Goal: Task Accomplishment & Management: Manage account settings

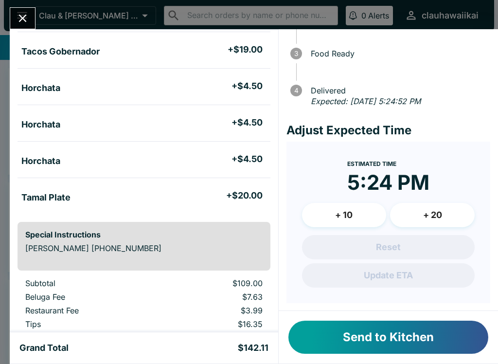
scroll to position [84, 0]
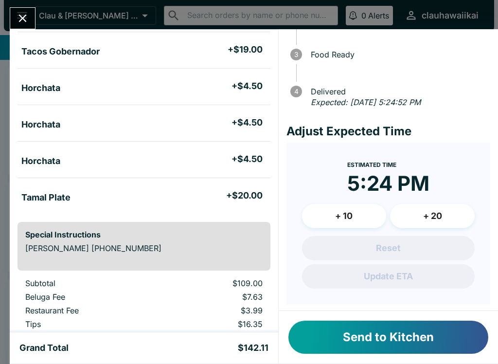
click at [404, 341] on button "Send to Kitchen" at bounding box center [388, 336] width 200 height 33
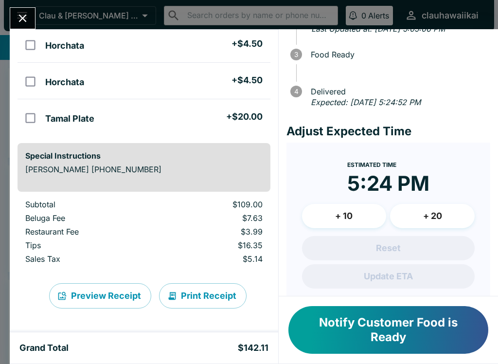
scroll to position [384, 0]
click at [17, 21] on icon "Close" at bounding box center [22, 18] width 13 height 13
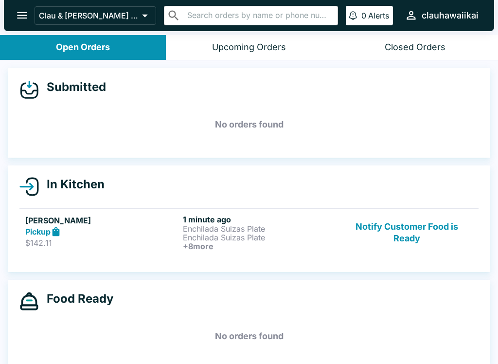
click at [214, 239] on p "Enchilada Suizas Plate" at bounding box center [260, 237] width 154 height 9
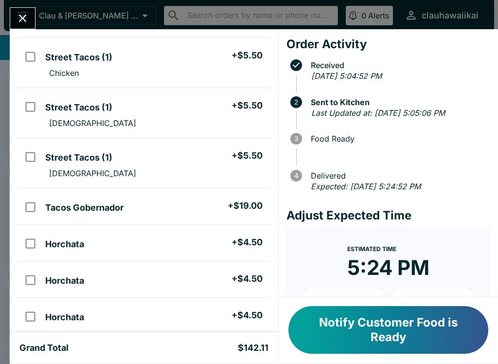
scroll to position [152, 0]
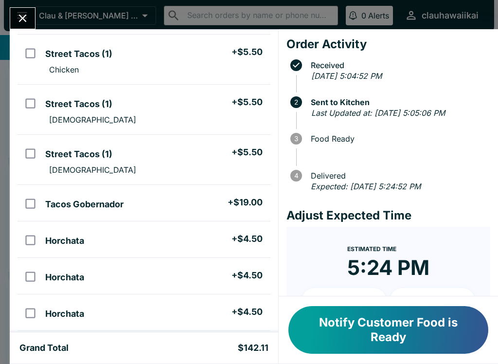
click at [24, 19] on icon "Close" at bounding box center [23, 19] width 8 height 8
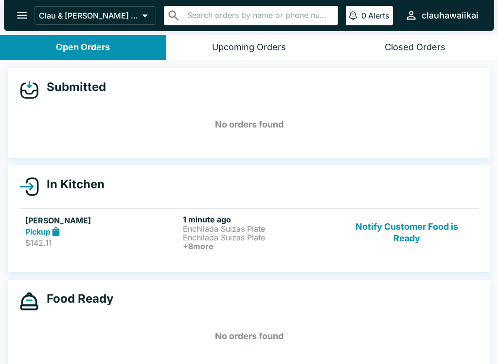
click at [198, 228] on p "Enchilada Suizas Plate" at bounding box center [260, 228] width 154 height 9
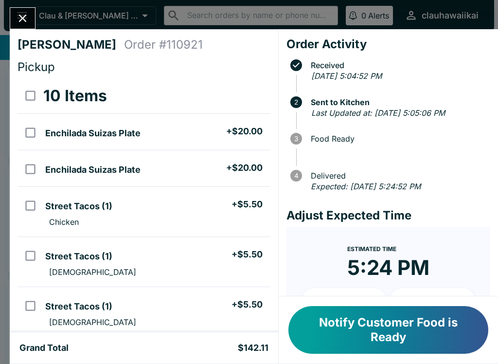
click at [14, 18] on button "Close" at bounding box center [22, 18] width 25 height 21
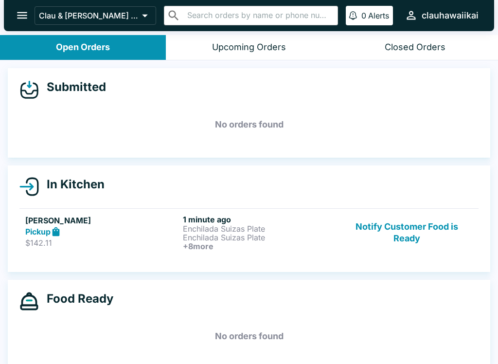
click at [103, 247] on p "$142.11" at bounding box center [102, 243] width 154 height 10
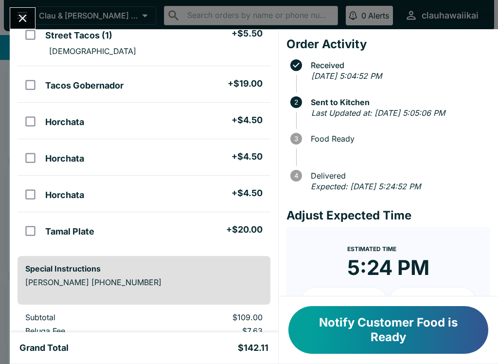
scroll to position [274, 0]
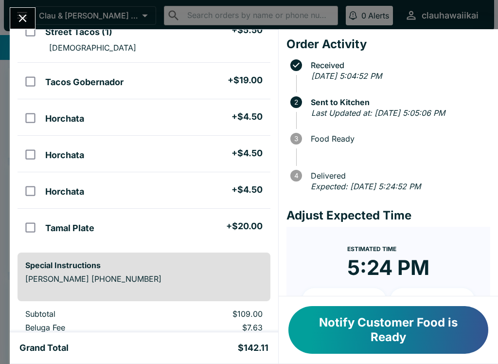
click at [25, 17] on icon "Close" at bounding box center [23, 19] width 8 height 8
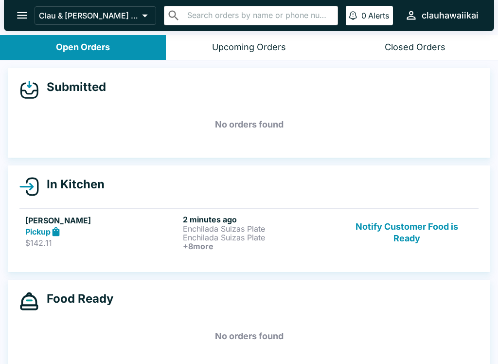
click at [409, 242] on button "Notify Customer Food is Ready" at bounding box center [407, 232] width 132 height 36
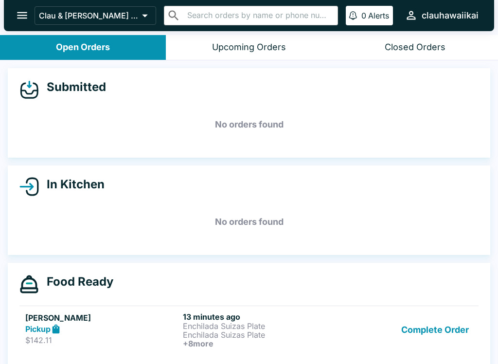
click at [439, 332] on button "Complete Order" at bounding box center [434, 330] width 75 height 36
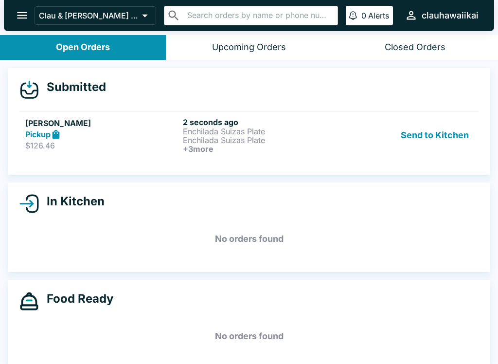
click at [86, 121] on h5 "[PERSON_NAME]" at bounding box center [102, 123] width 154 height 12
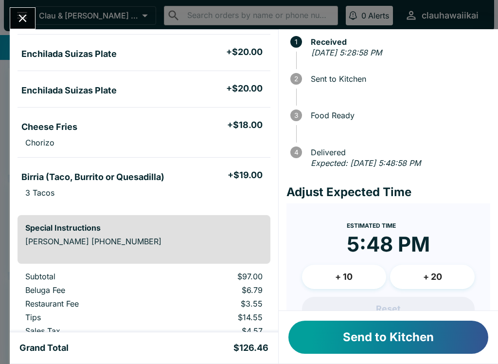
scroll to position [25, 0]
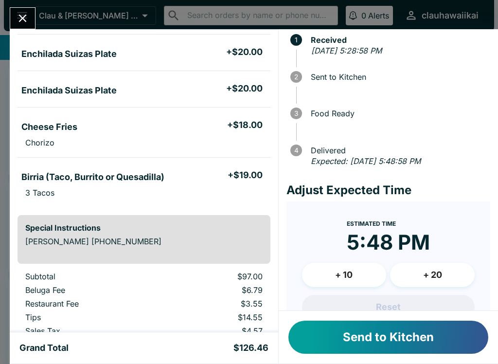
click at [364, 352] on button "Send to Kitchen" at bounding box center [388, 336] width 200 height 33
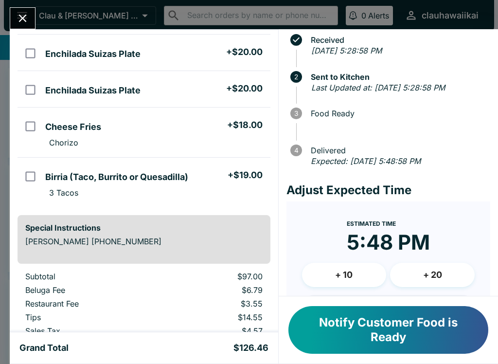
click at [24, 5] on div "[PERSON_NAME] Order # 125387 Pickup 5 Items Enchilada Suizas Plate + $20.00 Enc…" at bounding box center [249, 182] width 498 height 364
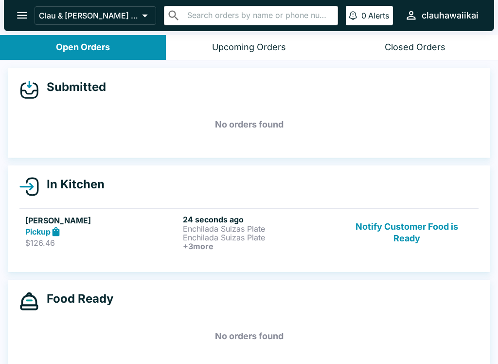
click at [17, 20] on icon "open drawer" at bounding box center [22, 15] width 13 height 13
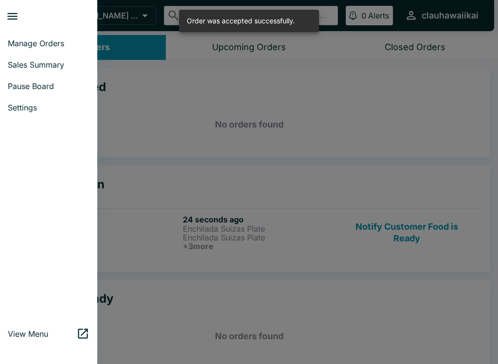
click at [17, 83] on span "Pause Board" at bounding box center [49, 86] width 82 height 10
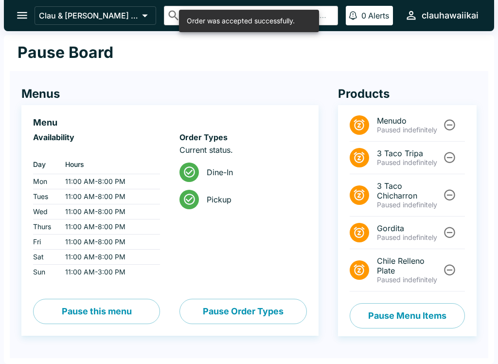
click at [412, 314] on button "Pause Menu Items" at bounding box center [407, 315] width 115 height 25
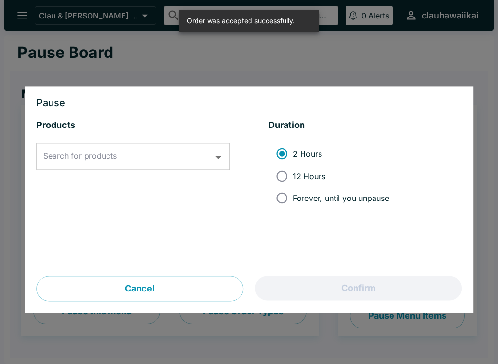
click at [62, 150] on input "Search for products" at bounding box center [126, 156] width 170 height 18
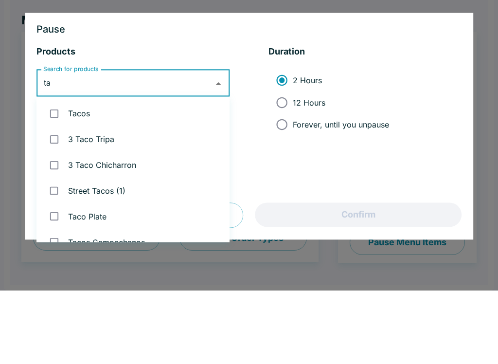
type input "tam"
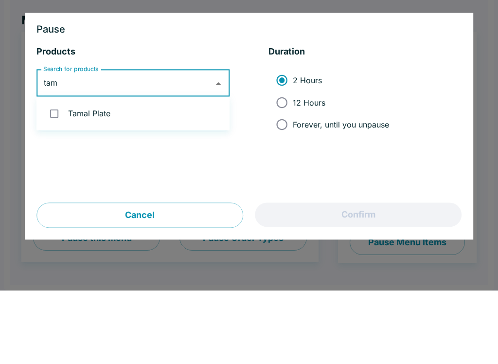
click at [62, 177] on input "checkbox" at bounding box center [54, 187] width 20 height 20
checkbox input "true"
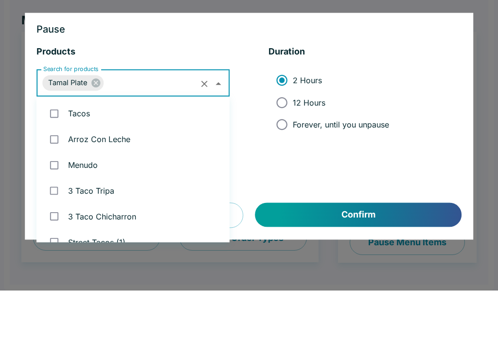
scroll to position [1041, 0]
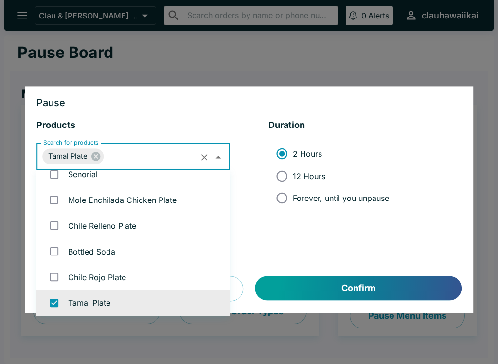
click at [373, 286] on button "Confirm" at bounding box center [358, 288] width 206 height 24
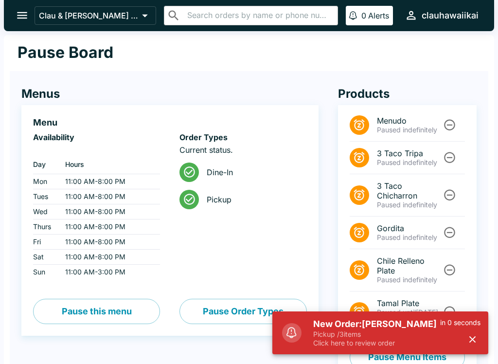
click at [13, 15] on button "open drawer" at bounding box center [22, 15] width 25 height 25
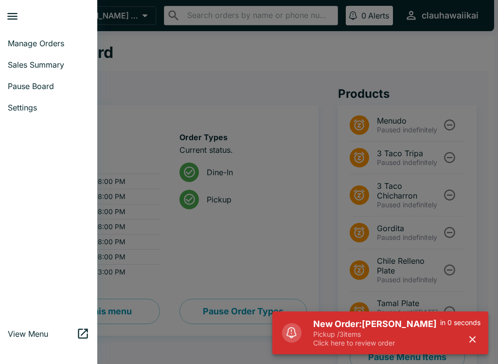
click at [28, 55] on link "Sales Summary" at bounding box center [48, 64] width 97 height 21
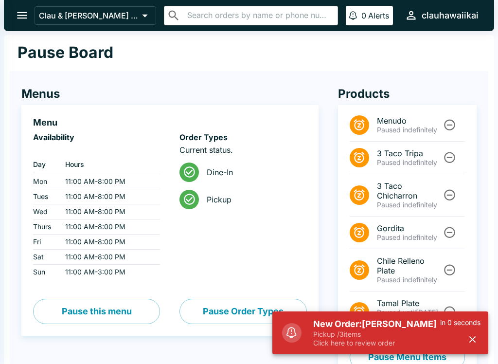
select select "03:00"
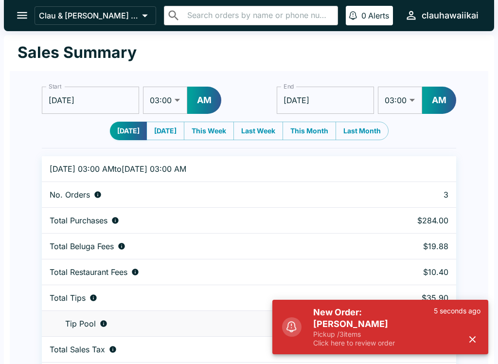
click at [11, 17] on button "open drawer" at bounding box center [22, 15] width 25 height 25
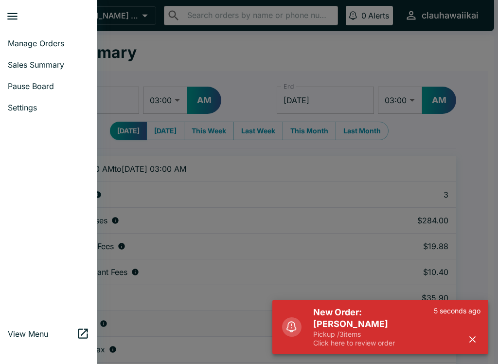
click at [32, 39] on span "Manage Orders" at bounding box center [49, 43] width 82 height 10
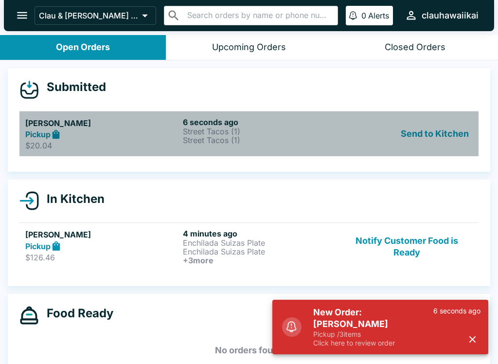
click at [178, 144] on p "$20.04" at bounding box center [102, 146] width 154 height 10
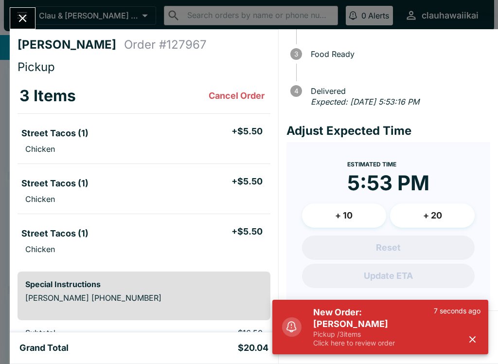
scroll to position [84, 0]
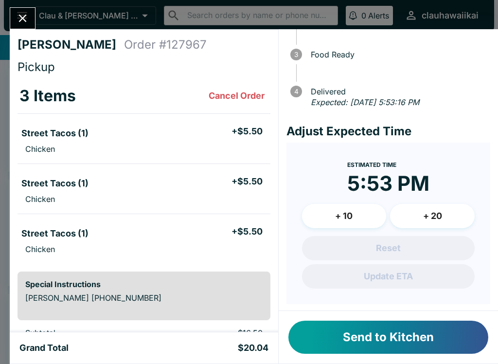
click at [468, 340] on button "Send to Kitchen" at bounding box center [388, 336] width 200 height 33
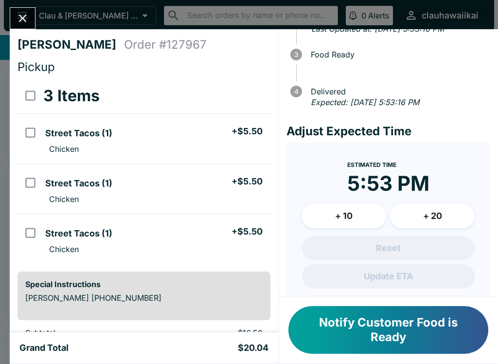
click at [11, 18] on button "Close" at bounding box center [22, 18] width 25 height 21
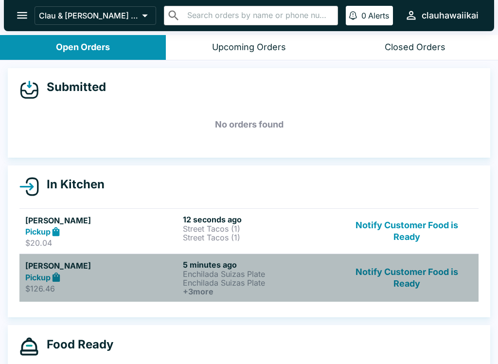
click at [160, 289] on p "$126.46" at bounding box center [102, 289] width 154 height 10
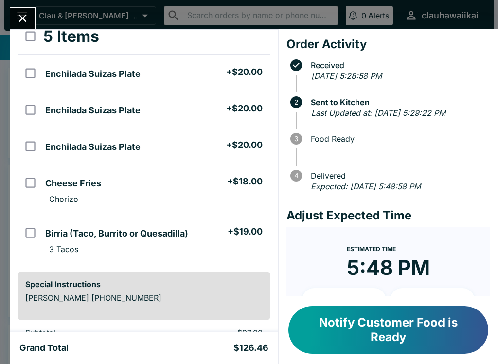
scroll to position [60, 0]
click at [358, 335] on button "Notify Customer Food is Ready" at bounding box center [388, 330] width 200 height 48
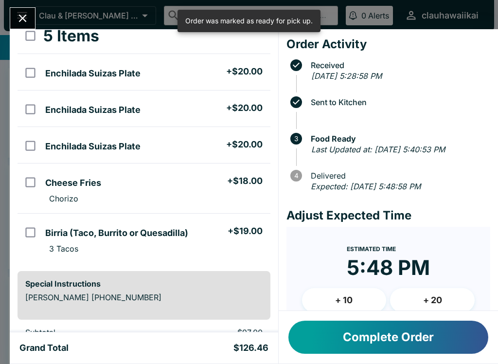
click at [17, 8] on button "Close" at bounding box center [22, 18] width 25 height 21
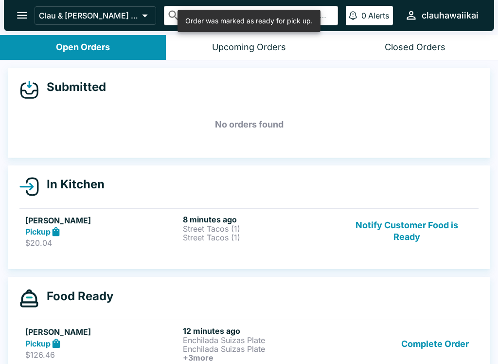
click at [413, 232] on button "Notify Customer Food is Ready" at bounding box center [407, 231] width 132 height 34
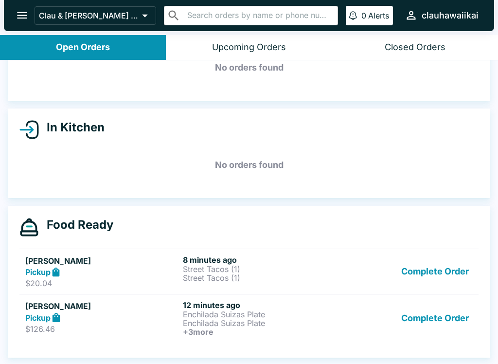
click at [439, 314] on button "Complete Order" at bounding box center [434, 318] width 75 height 36
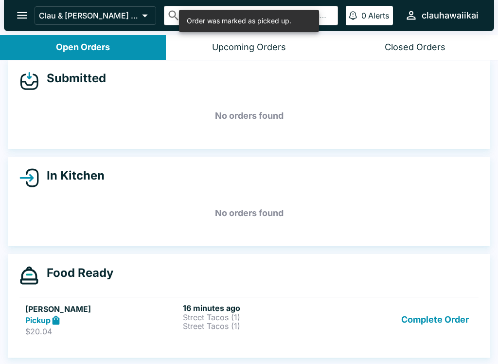
scroll to position [9, 0]
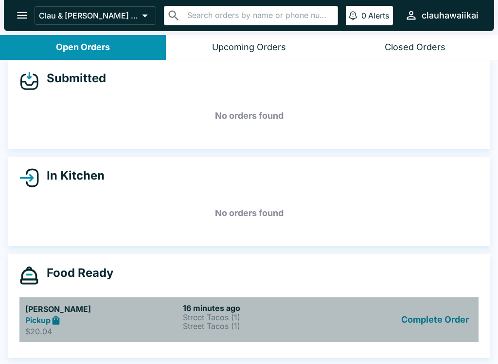
click at [224, 326] on p "Street Tacos (1)" at bounding box center [260, 325] width 154 height 9
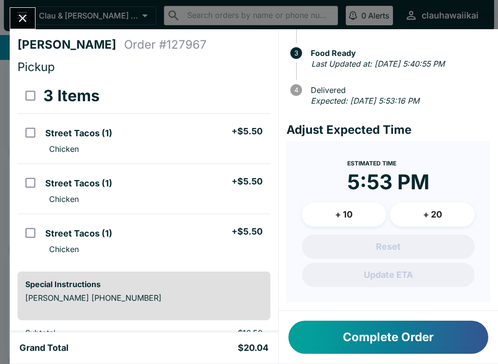
scroll to position [96, 0]
click at [6, 16] on div "[PERSON_NAME] Order # 127967 Pickup 3 Items Street Tacos (1) + $5.50 Chicken St…" at bounding box center [249, 182] width 498 height 364
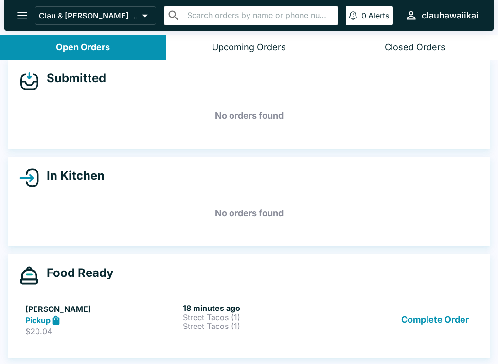
click at [260, 324] on p "Street Tacos (1)" at bounding box center [260, 325] width 154 height 9
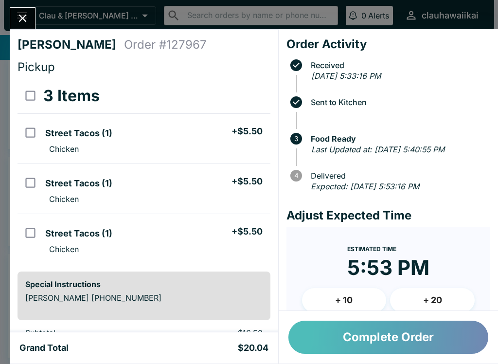
click at [329, 348] on button "Complete Order" at bounding box center [388, 336] width 200 height 33
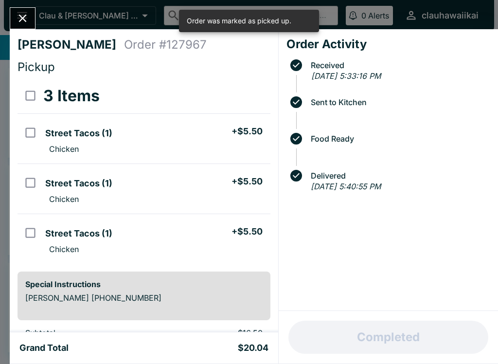
click at [17, 22] on icon "Close" at bounding box center [22, 18] width 13 height 13
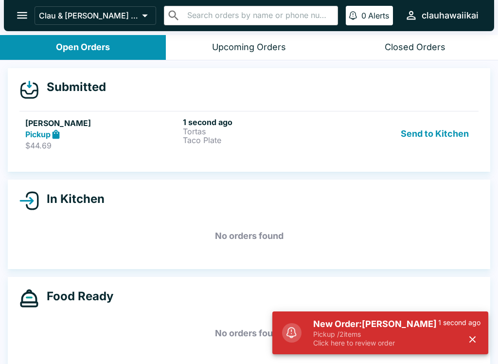
click at [98, 132] on div "Pickup" at bounding box center [102, 134] width 154 height 11
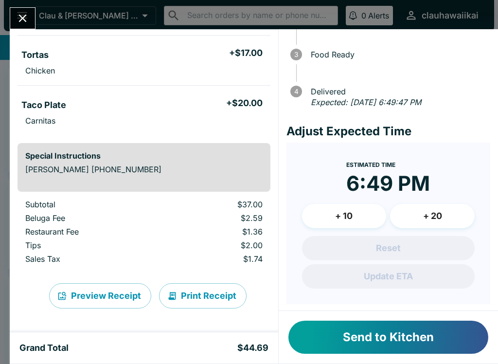
scroll to position [78, 0]
click at [20, 13] on icon "Close" at bounding box center [22, 18] width 13 height 13
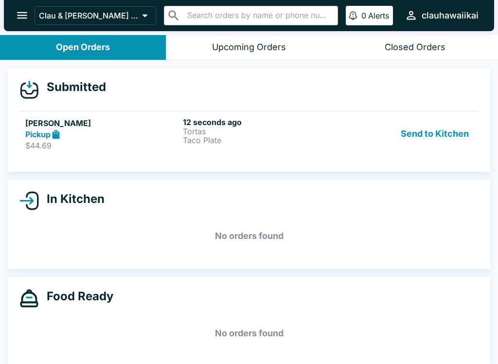
click at [20, 14] on icon "open drawer" at bounding box center [22, 15] width 13 height 13
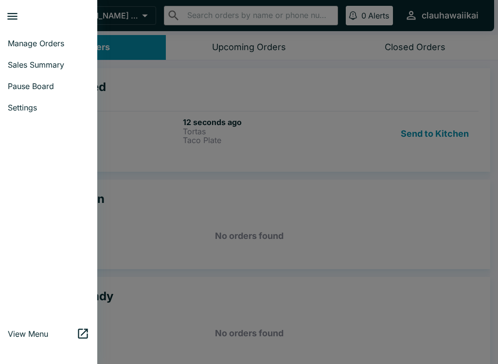
click at [43, 79] on link "Pause Board" at bounding box center [48, 85] width 97 height 21
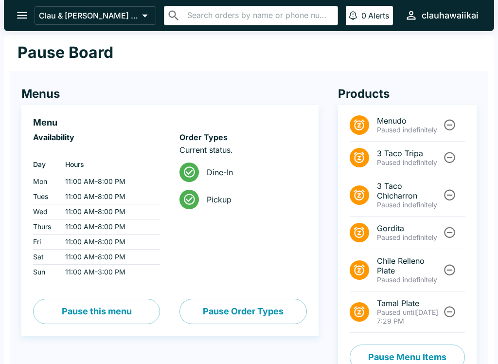
click at [419, 344] on button "Pause Menu Items" at bounding box center [407, 356] width 115 height 25
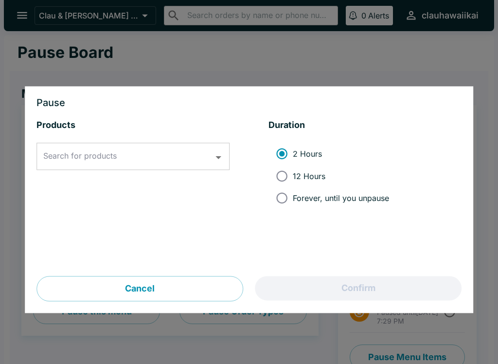
click at [196, 151] on input "Search for products" at bounding box center [126, 156] width 170 height 18
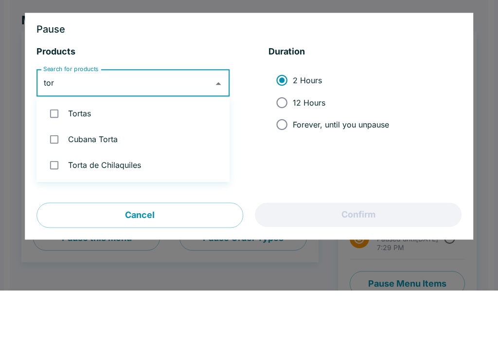
type input "tort"
click at [86, 174] on li "Tortas" at bounding box center [132, 187] width 193 height 26
checkbox input "true"
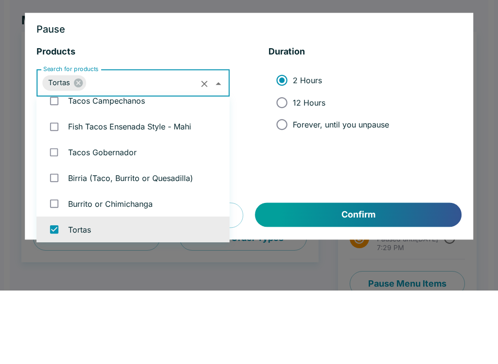
scroll to position [19, 0]
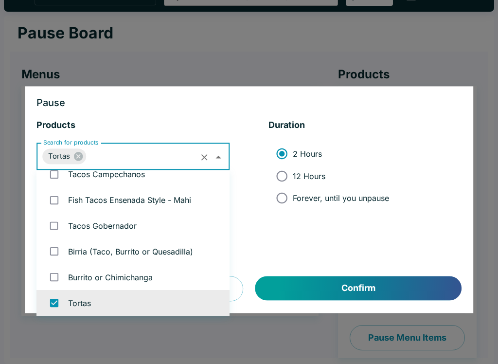
click at [355, 295] on button "Confirm" at bounding box center [358, 288] width 206 height 24
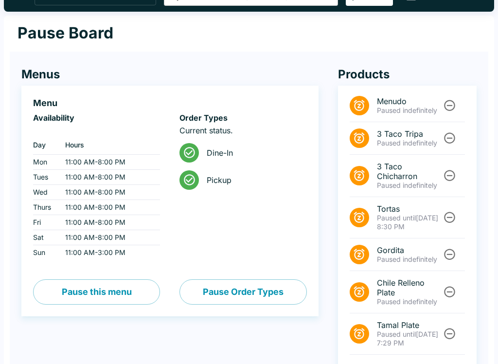
scroll to position [0, 0]
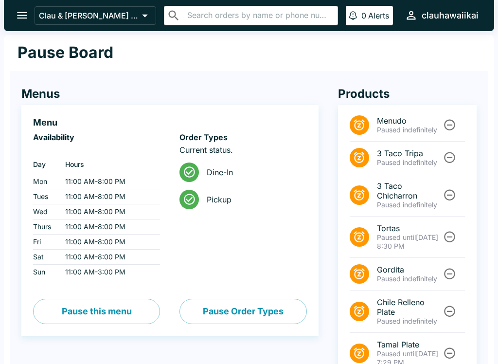
click at [24, 15] on icon "open drawer" at bounding box center [22, 15] width 13 height 13
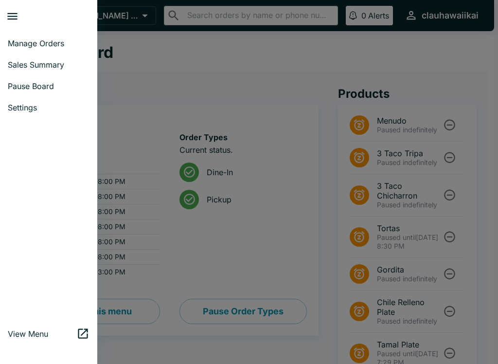
click at [49, 44] on span "Manage Orders" at bounding box center [49, 43] width 82 height 10
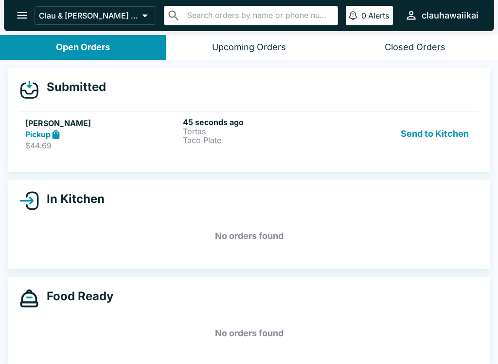
click at [428, 124] on button "Send to Kitchen" at bounding box center [435, 134] width 76 height 34
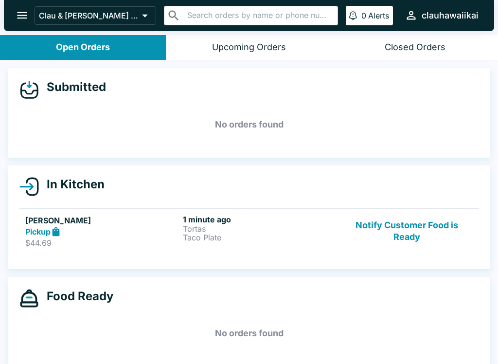
click at [156, 241] on p "$44.69" at bounding box center [102, 243] width 154 height 10
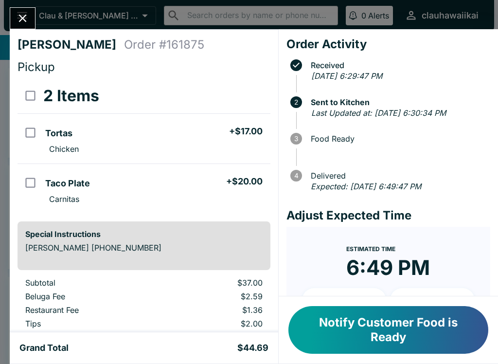
click at [24, 9] on button "Close" at bounding box center [22, 18] width 25 height 21
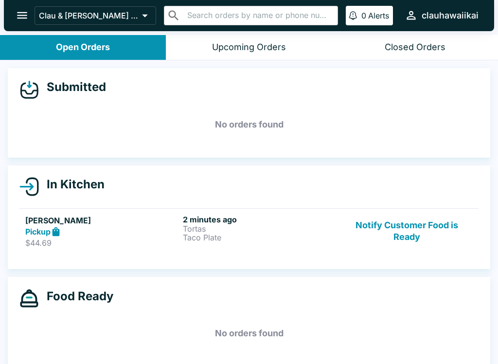
click at [120, 250] on link "[PERSON_NAME] Pickup $44.69 2 minutes ago Tortas Taco Plate Notify Customer Foo…" at bounding box center [248, 231] width 459 height 46
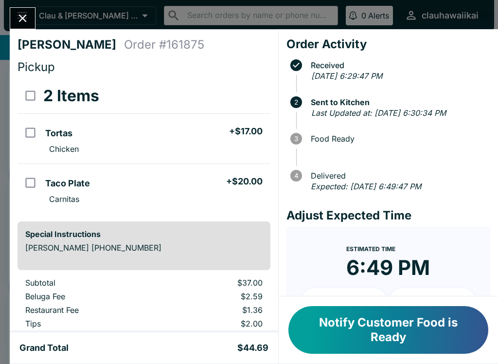
click at [24, 18] on icon "Close" at bounding box center [22, 18] width 13 height 13
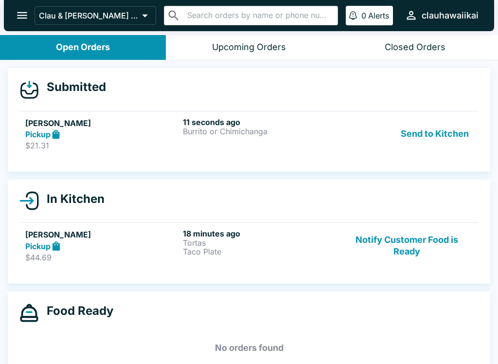
click at [435, 132] on button "Send to Kitchen" at bounding box center [435, 134] width 76 height 34
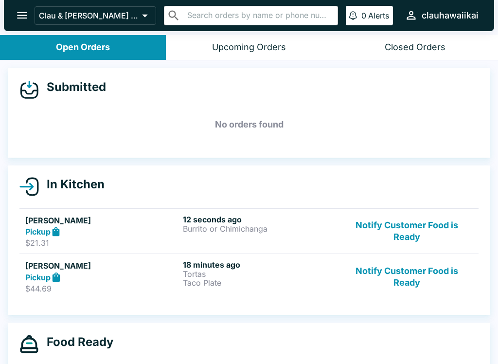
click at [246, 222] on h6 "12 seconds ago" at bounding box center [260, 219] width 154 height 10
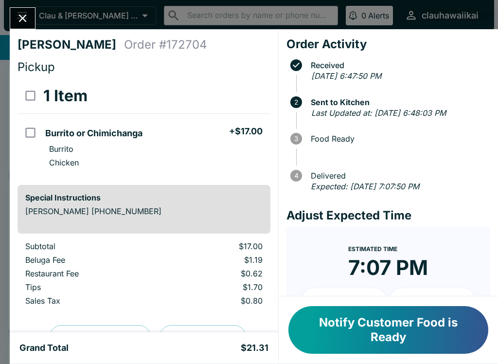
click at [25, 9] on button "Close" at bounding box center [22, 18] width 25 height 21
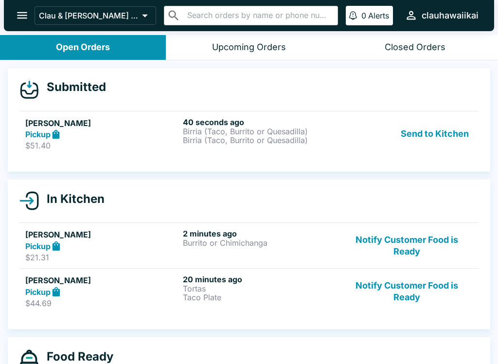
click at [460, 139] on button "Send to Kitchen" at bounding box center [435, 134] width 76 height 34
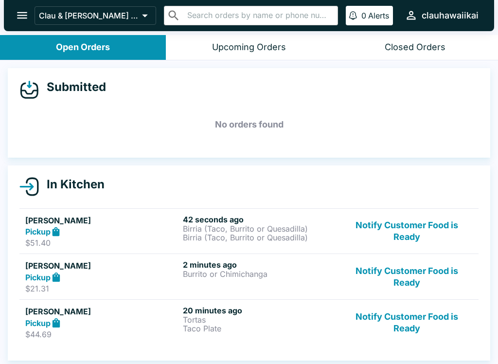
click at [133, 334] on p "$44.69" at bounding box center [102, 334] width 154 height 10
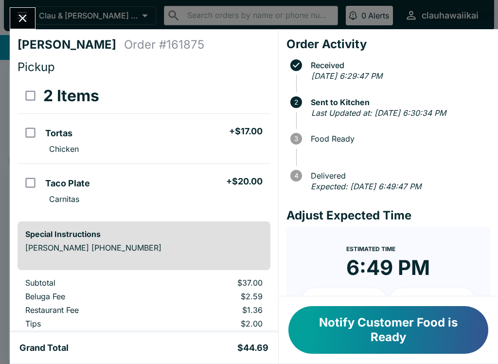
click at [373, 339] on button "Notify Customer Food is Ready" at bounding box center [388, 330] width 200 height 48
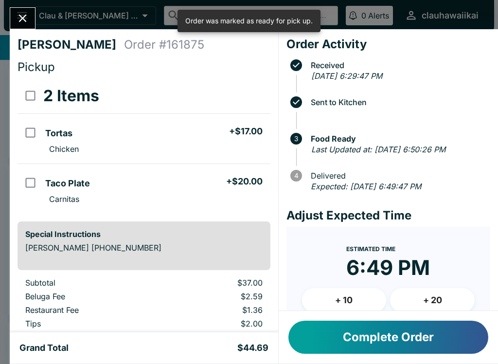
click at [29, 15] on icon "Close" at bounding box center [22, 18] width 13 height 13
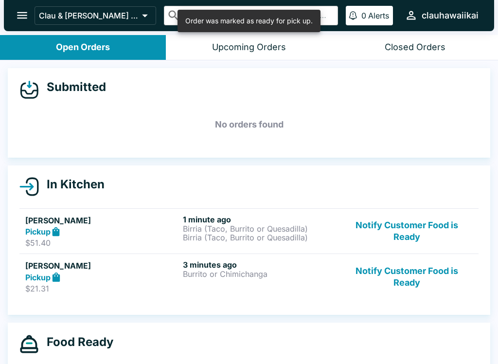
click at [158, 281] on div "Pickup" at bounding box center [102, 276] width 154 height 11
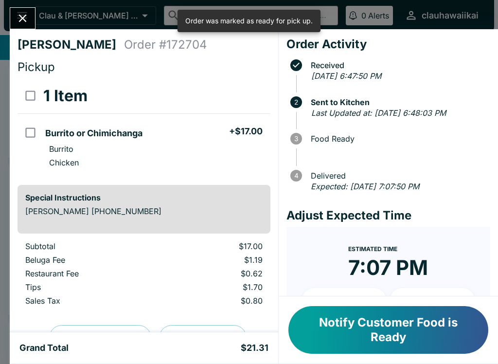
click at [20, 15] on icon "Close" at bounding box center [23, 19] width 8 height 8
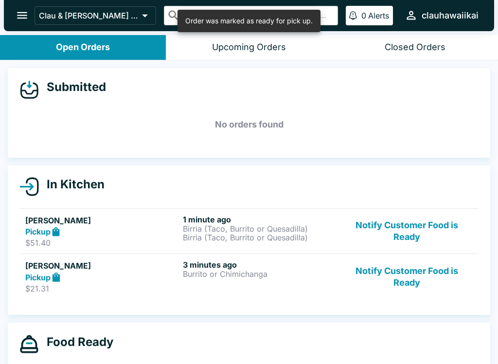
scroll to position [7, 0]
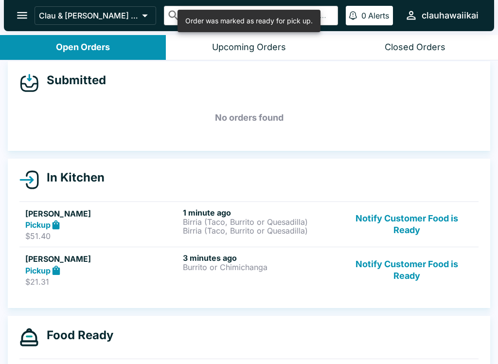
click at [155, 225] on div "Pickup" at bounding box center [102, 224] width 154 height 11
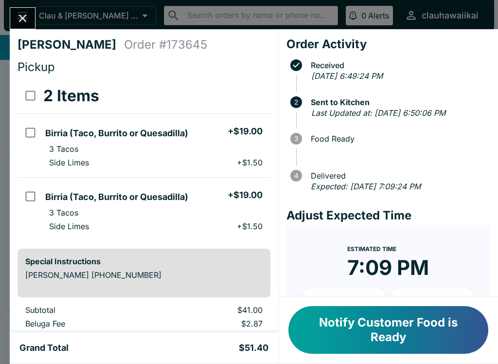
click at [18, 25] on button "Close" at bounding box center [22, 18] width 25 height 21
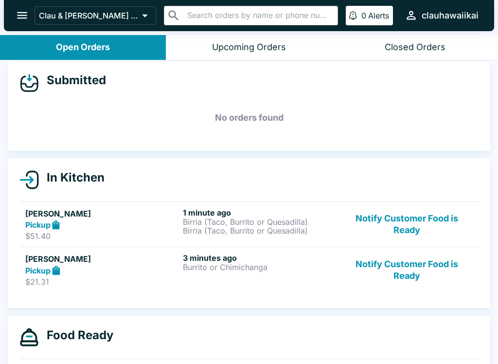
click at [257, 284] on div "3 minutes ago Burrito or Chimichanga" at bounding box center [260, 270] width 154 height 34
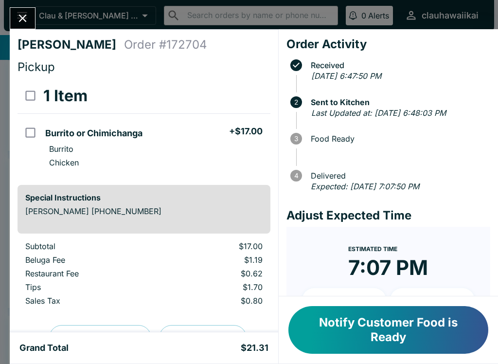
click at [369, 349] on button "Notify Customer Food is Ready" at bounding box center [388, 330] width 200 height 48
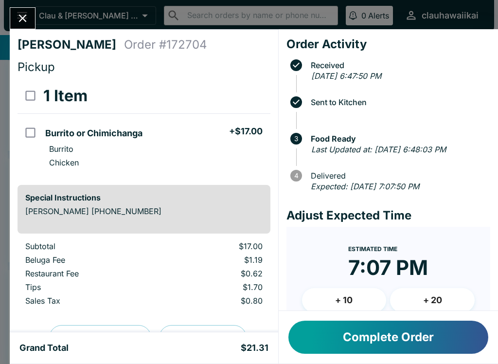
click at [18, 16] on icon "Close" at bounding box center [22, 18] width 13 height 13
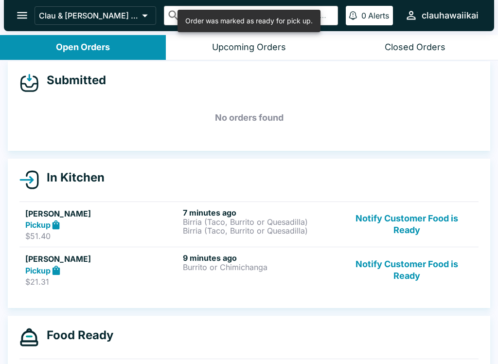
click at [294, 223] on p "Birria (Taco, Burrito or Quesadilla)" at bounding box center [260, 221] width 154 height 9
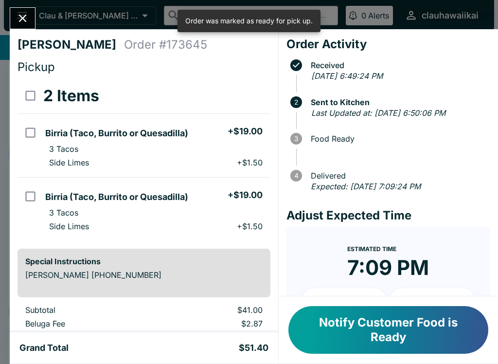
click at [390, 332] on button "Notify Customer Food is Ready" at bounding box center [388, 330] width 200 height 48
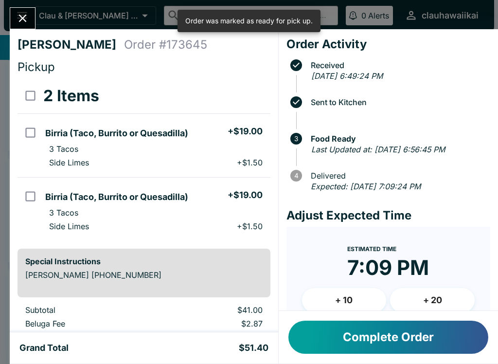
click at [29, 20] on icon "Close" at bounding box center [22, 18] width 13 height 13
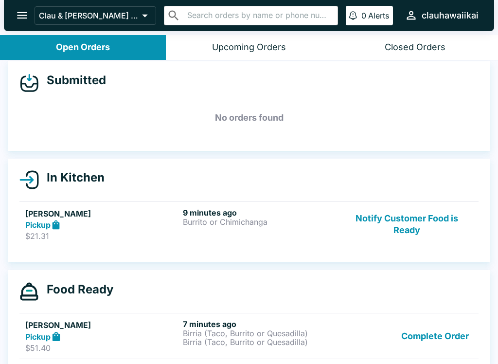
scroll to position [53, 0]
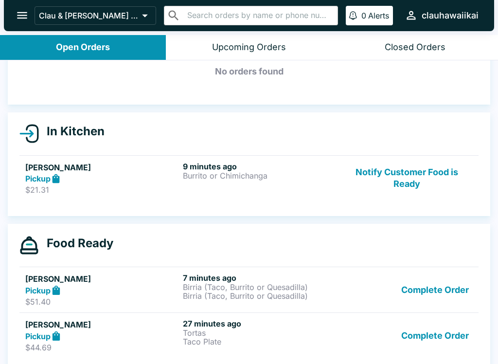
click at [107, 288] on div "Pickup" at bounding box center [102, 289] width 154 height 11
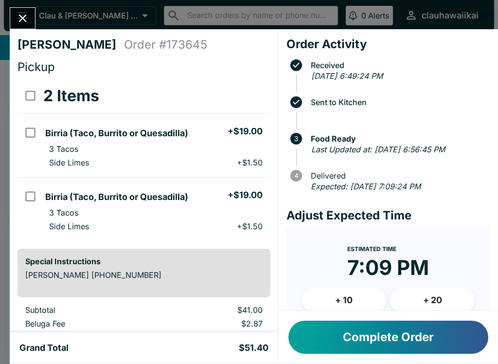
click at [11, 5] on div "[PERSON_NAME] Order # 173645 Pickup 2 Items Birria (Taco, Burrito or Quesadilla…" at bounding box center [249, 182] width 498 height 364
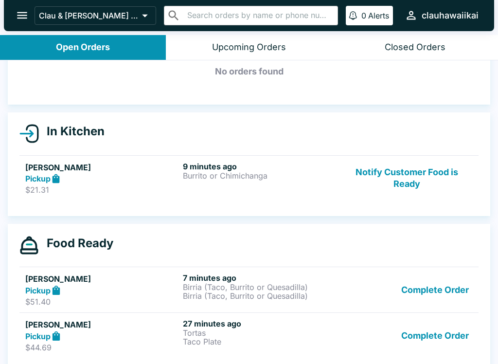
click at [449, 338] on button "Complete Order" at bounding box center [434, 336] width 75 height 34
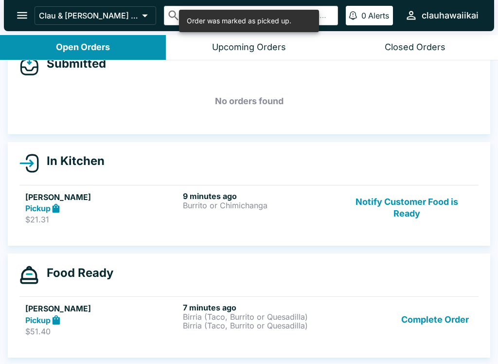
scroll to position [23, 0]
click at [88, 313] on h5 "[PERSON_NAME]" at bounding box center [102, 308] width 154 height 12
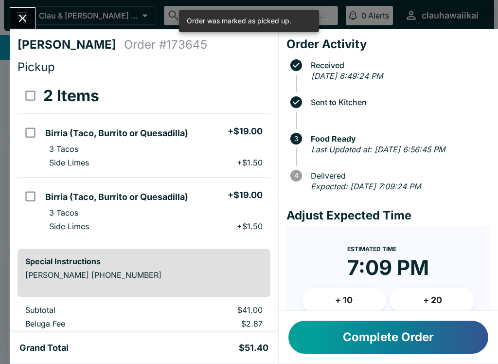
click at [20, 25] on icon "Close" at bounding box center [22, 18] width 13 height 13
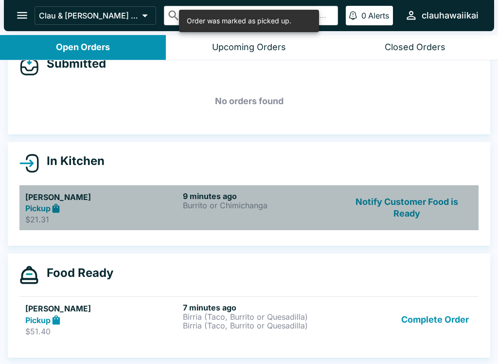
click at [138, 225] on link "[PERSON_NAME] Pickup $21.31 9 minutes ago Burrito or Chimichanga Notify Custome…" at bounding box center [248, 208] width 459 height 46
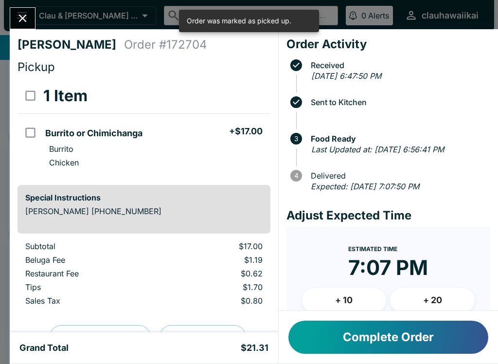
click at [9, 23] on div "[PERSON_NAME] Order # 172704 Pickup 1 Item Burrito or Chimichanga + $17.00 Burr…" at bounding box center [249, 182] width 498 height 364
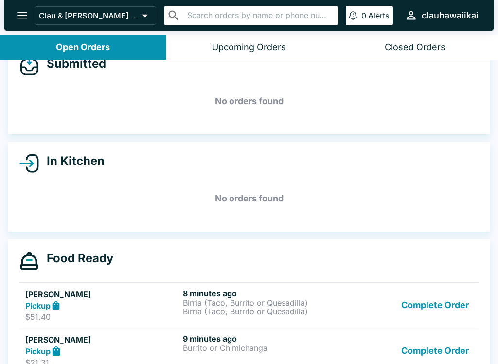
click at [438, 302] on button "Complete Order" at bounding box center [434, 305] width 75 height 34
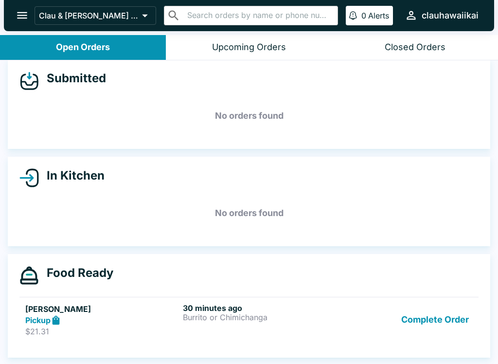
scroll to position [9, 0]
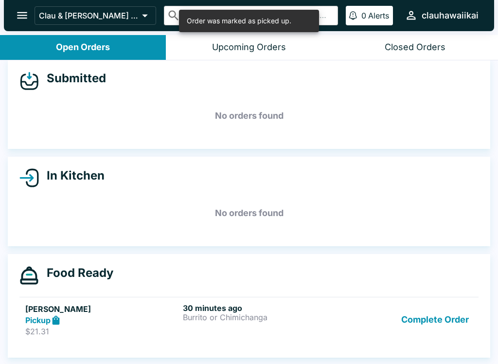
click at [431, 317] on button "Complete Order" at bounding box center [434, 320] width 75 height 34
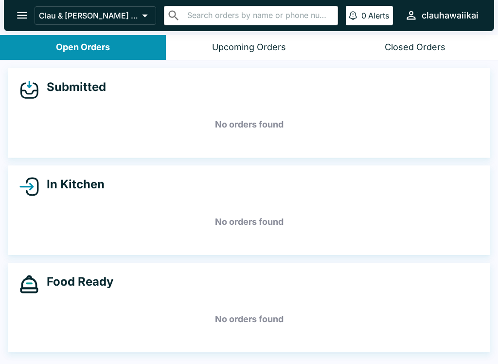
click at [18, 20] on icon "open drawer" at bounding box center [22, 15] width 13 height 13
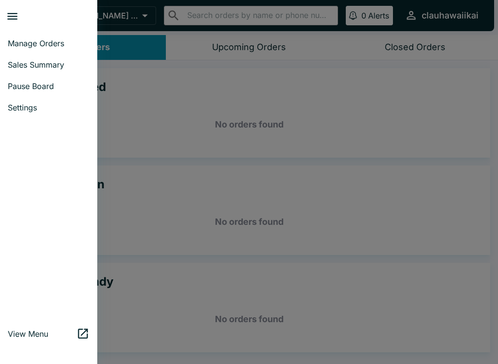
click at [122, 55] on div at bounding box center [249, 182] width 498 height 364
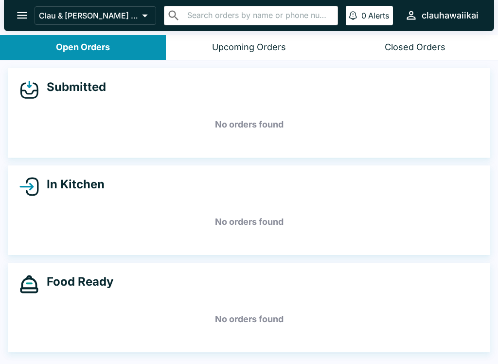
click at [135, 50] on button "Open Orders" at bounding box center [83, 47] width 166 height 25
click at [206, 45] on button "Upcoming Orders" at bounding box center [249, 47] width 166 height 25
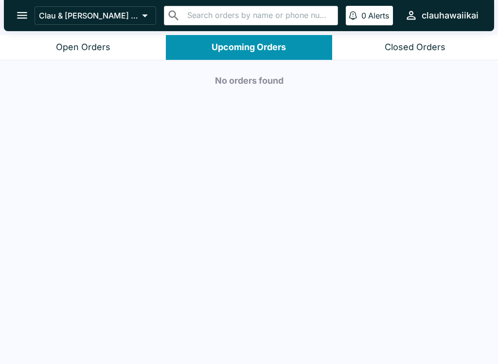
click at [92, 46] on div "Open Orders" at bounding box center [83, 47] width 54 height 11
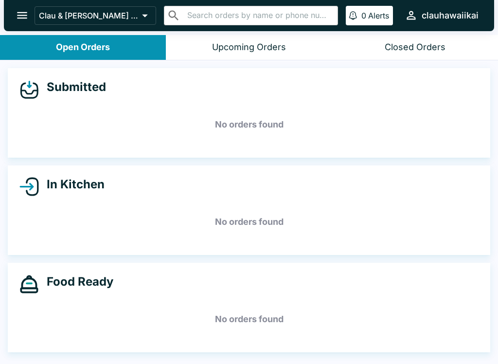
click at [20, 14] on icon "open drawer" at bounding box center [22, 15] width 13 height 13
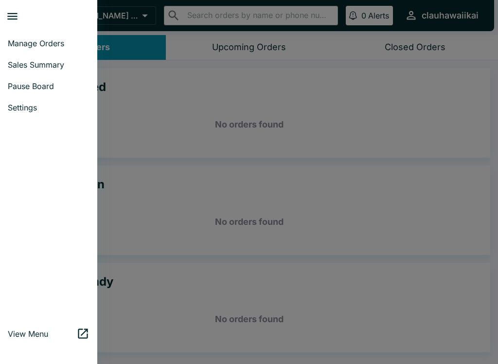
click at [59, 86] on span "Pause Board" at bounding box center [49, 86] width 82 height 10
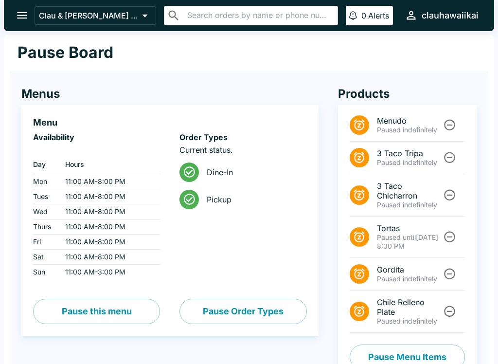
click at [262, 311] on button "Pause Order Types" at bounding box center [242, 311] width 127 height 25
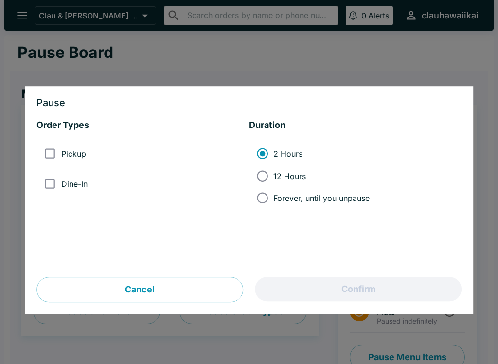
click at [81, 146] on label "Pickup" at bounding box center [62, 154] width 47 height 22
click at [61, 146] on input "Pickup" at bounding box center [50, 154] width 22 height 22
checkbox input "true"
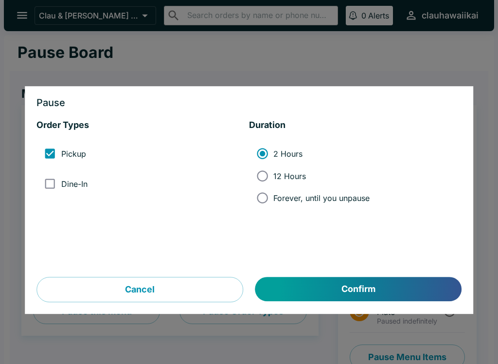
click at [81, 183] on span "Dine-In" at bounding box center [74, 184] width 26 height 10
click at [61, 183] on input "Dine-In" at bounding box center [50, 184] width 22 height 22
checkbox input "true"
click at [333, 196] on span "Forever, until you unpause" at bounding box center [321, 198] width 96 height 10
click at [273, 196] on input "Forever, until you unpause" at bounding box center [262, 198] width 22 height 22
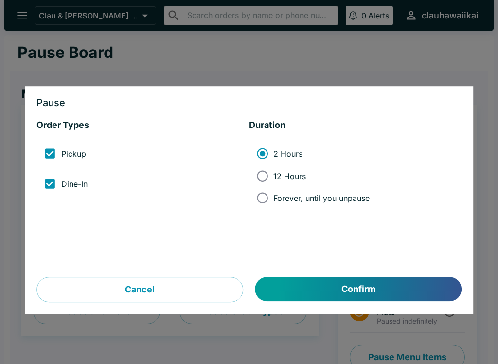
radio input "true"
click at [337, 297] on button "Confirm" at bounding box center [358, 289] width 206 height 24
